Goal: Transaction & Acquisition: Book appointment/travel/reservation

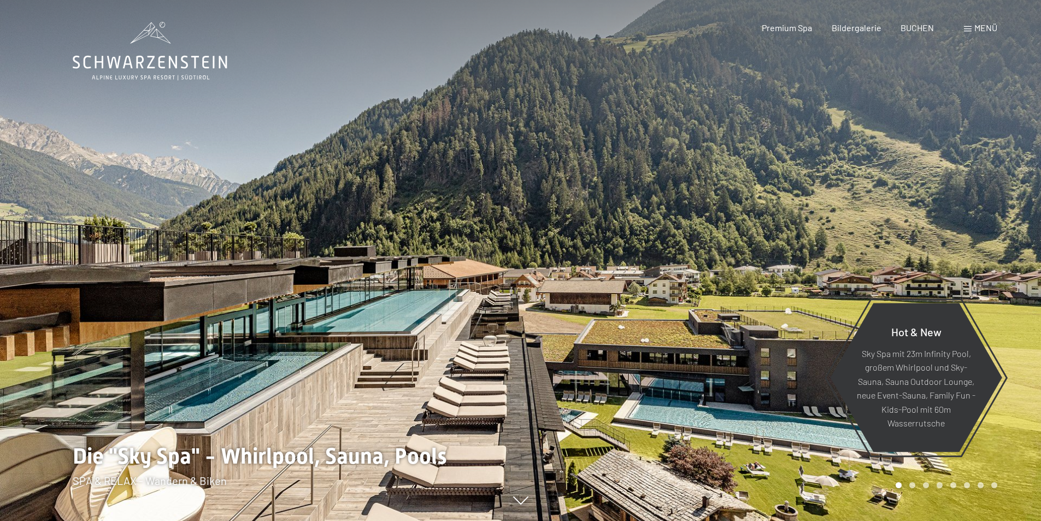
click at [970, 27] on span at bounding box center [968, 28] width 8 height 5
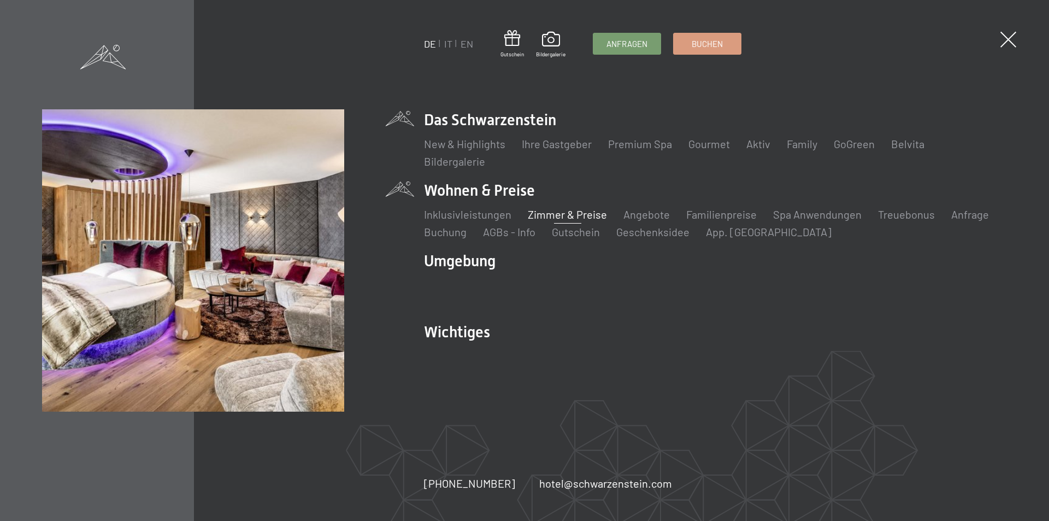
click at [540, 210] on link "Zimmer & Preise" at bounding box center [567, 214] width 79 height 13
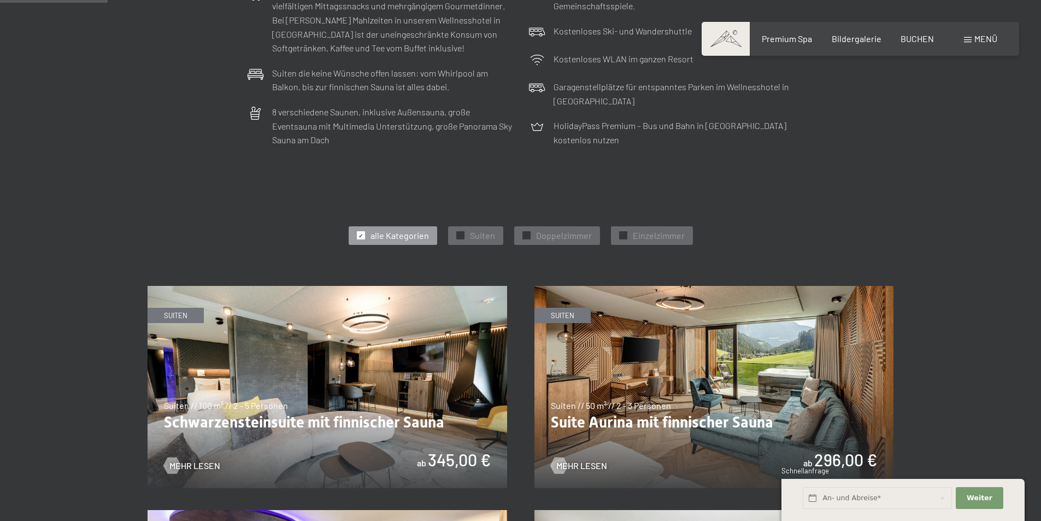
scroll to position [492, 0]
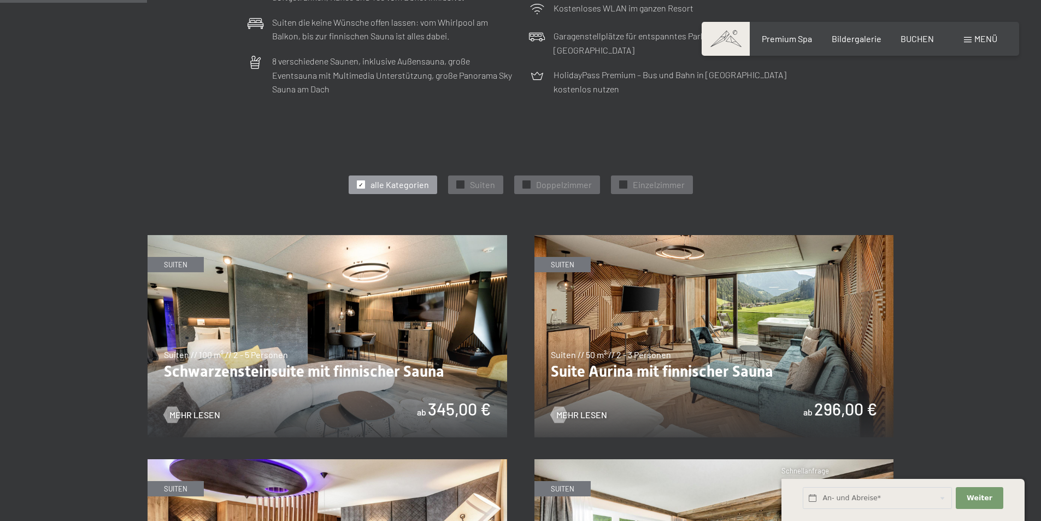
click at [357, 360] on img at bounding box center [328, 336] width 360 height 202
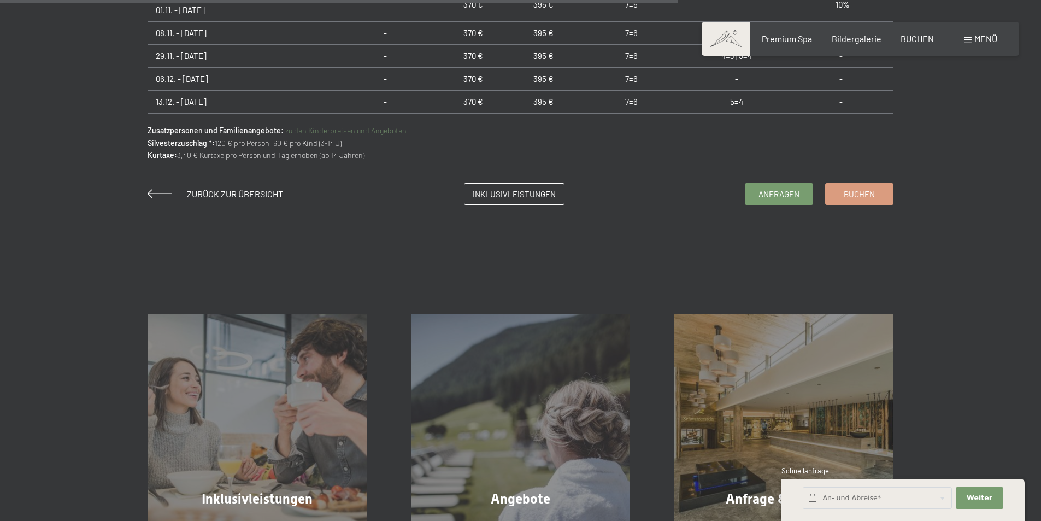
scroll to position [929, 0]
